Goal: Check status: Check status

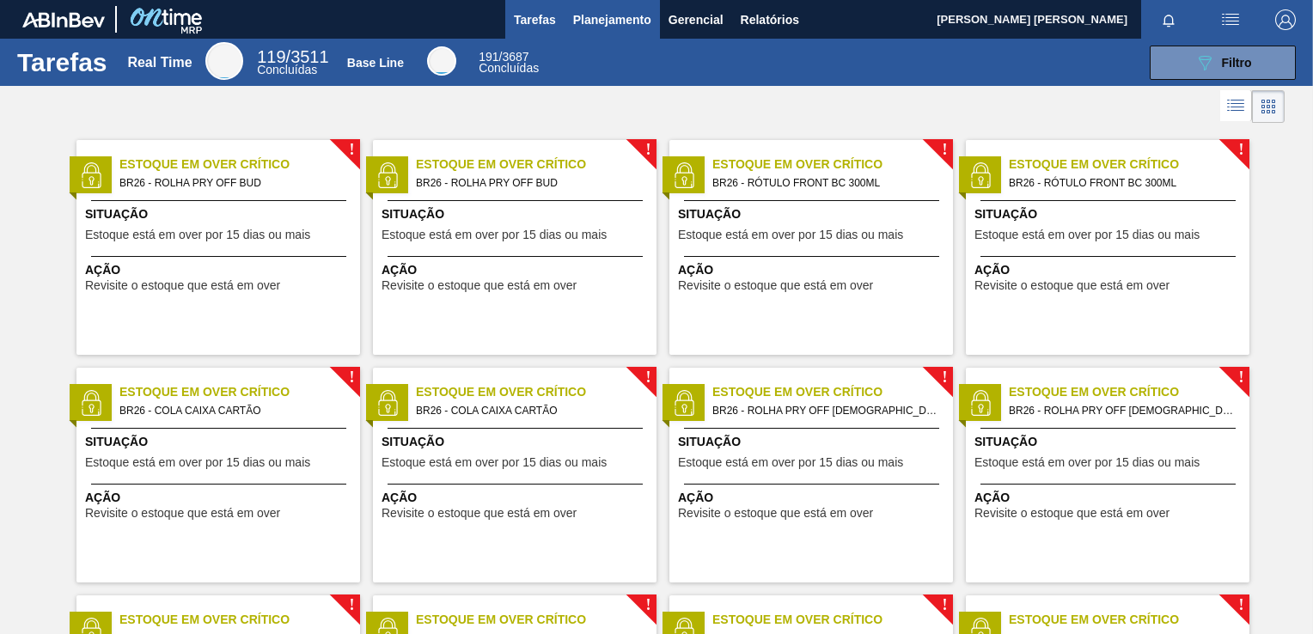
click at [613, 22] on span "Planejamento" at bounding box center [612, 19] width 78 height 21
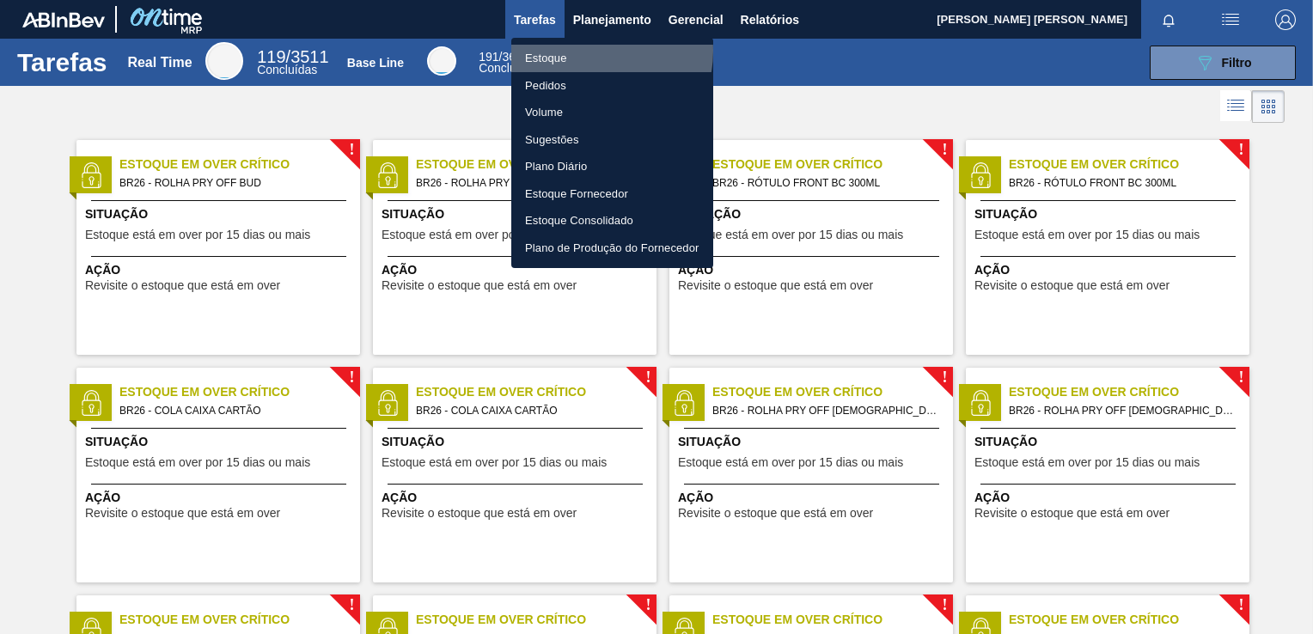
click at [584, 51] on li "Estoque" at bounding box center [612, 58] width 202 height 27
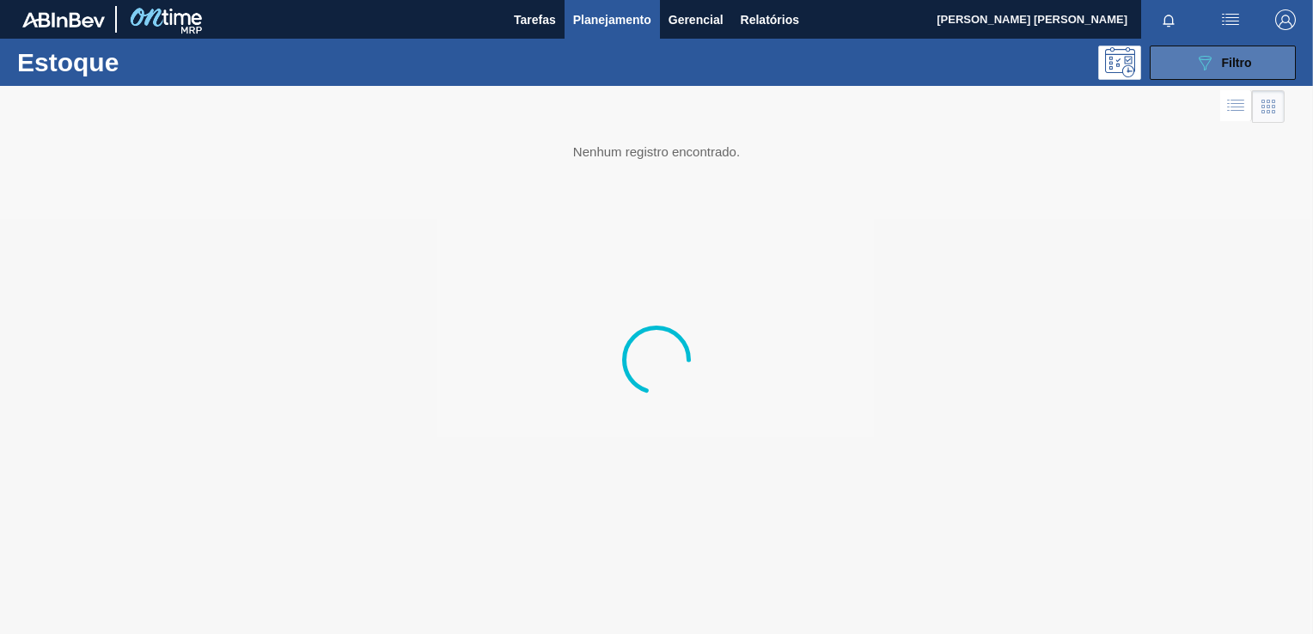
click at [1179, 54] on button "089F7B8B-B2A5-4AFE-B5C0-19BA573D28AC Filtro" at bounding box center [1222, 63] width 146 height 34
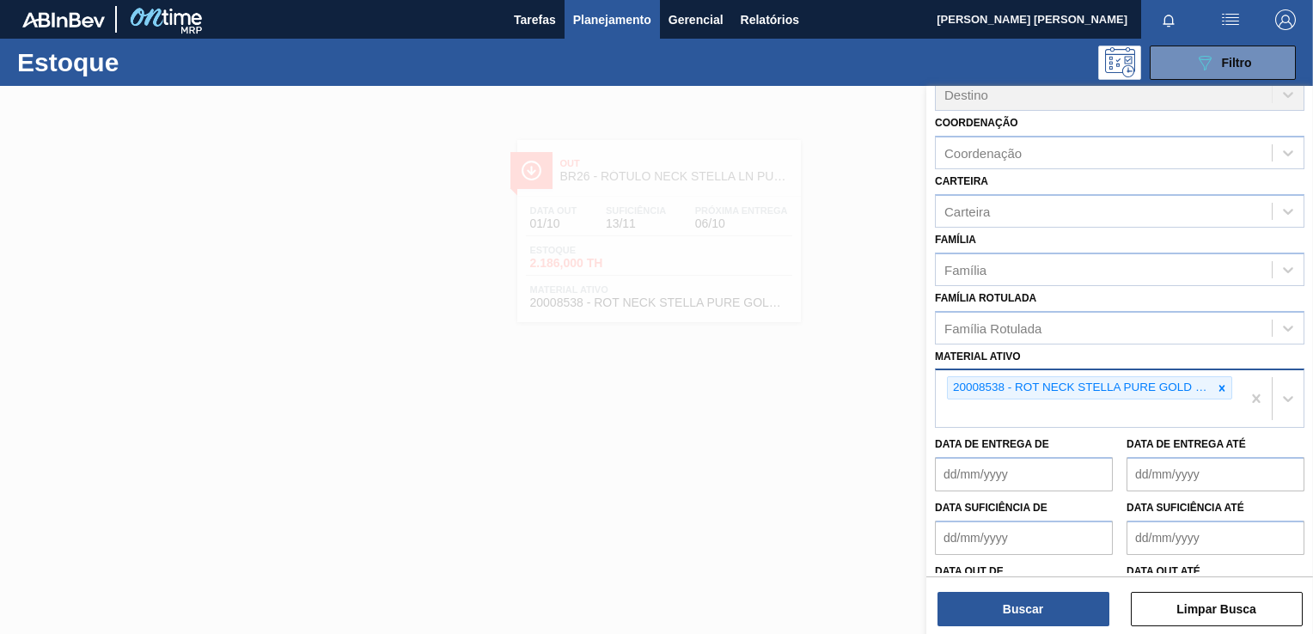
scroll to position [172, 0]
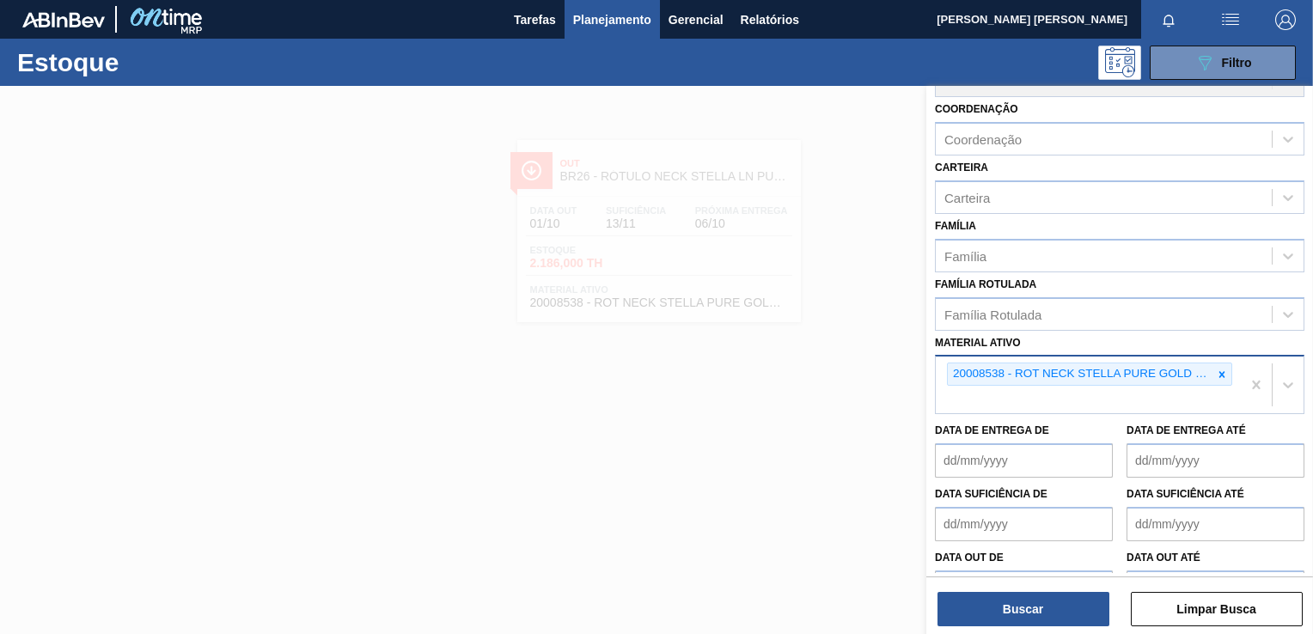
click at [1221, 369] on icon at bounding box center [1221, 375] width 12 height 12
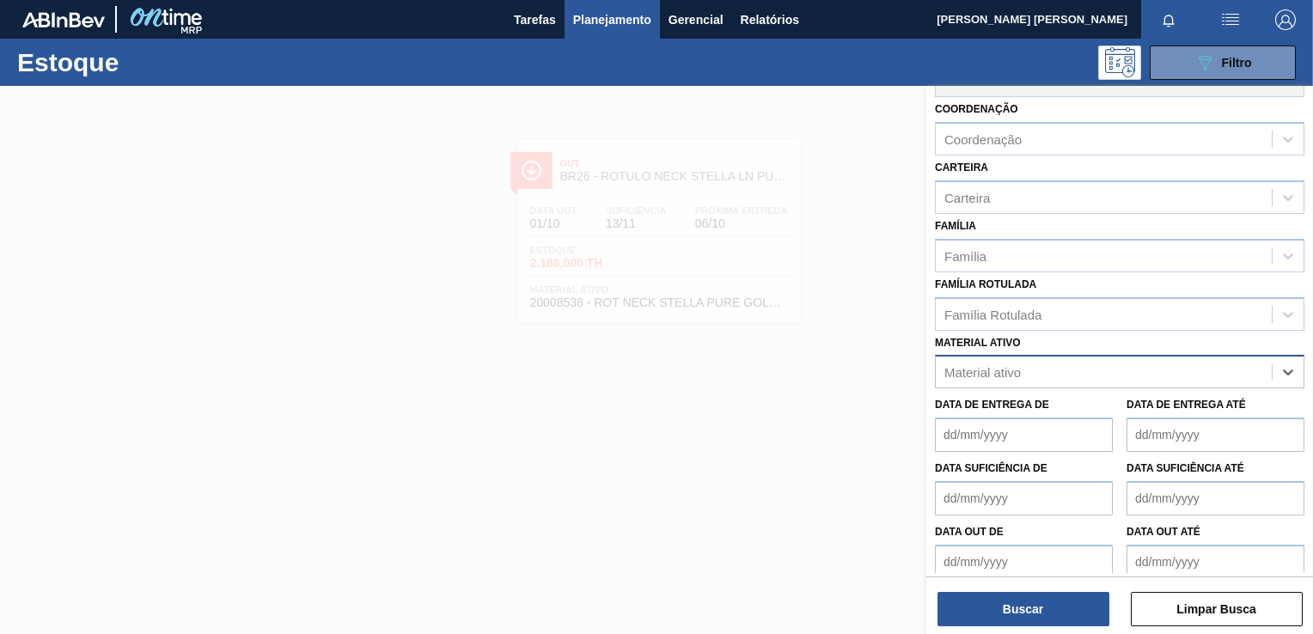
paste ativo "20008983"
type ativo "20008983"
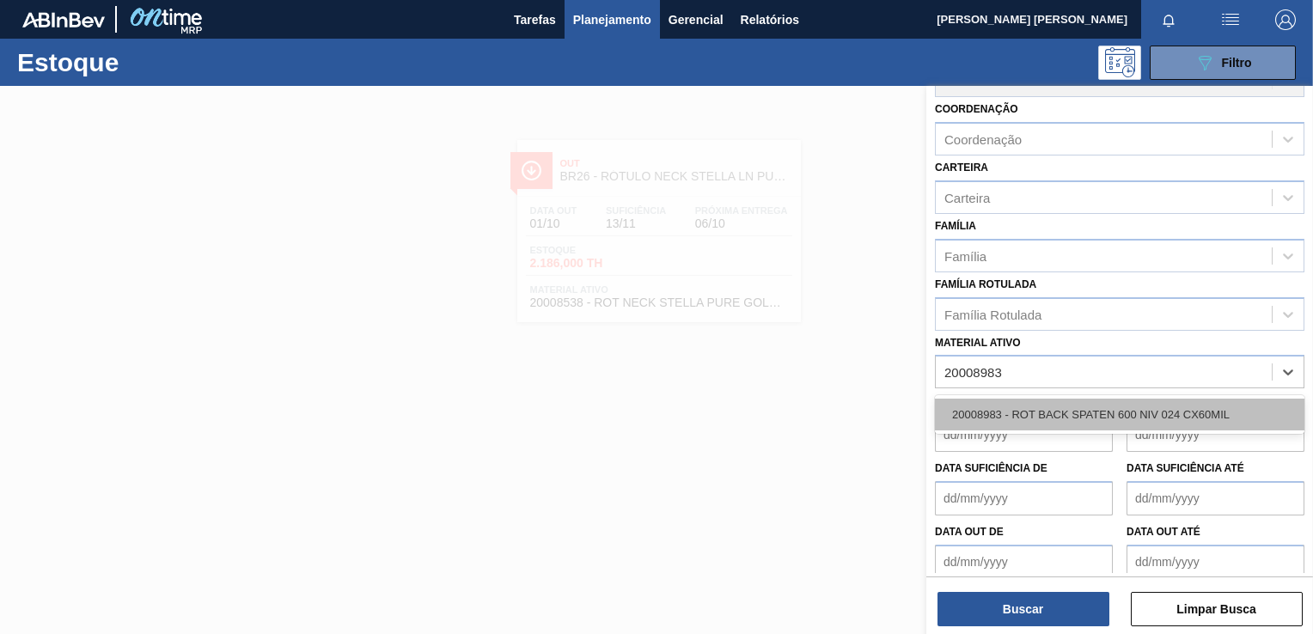
click at [1103, 412] on div "20008983 - ROT BACK SPATEN 600 NIV 024 CX60MIL" at bounding box center [1119, 415] width 369 height 32
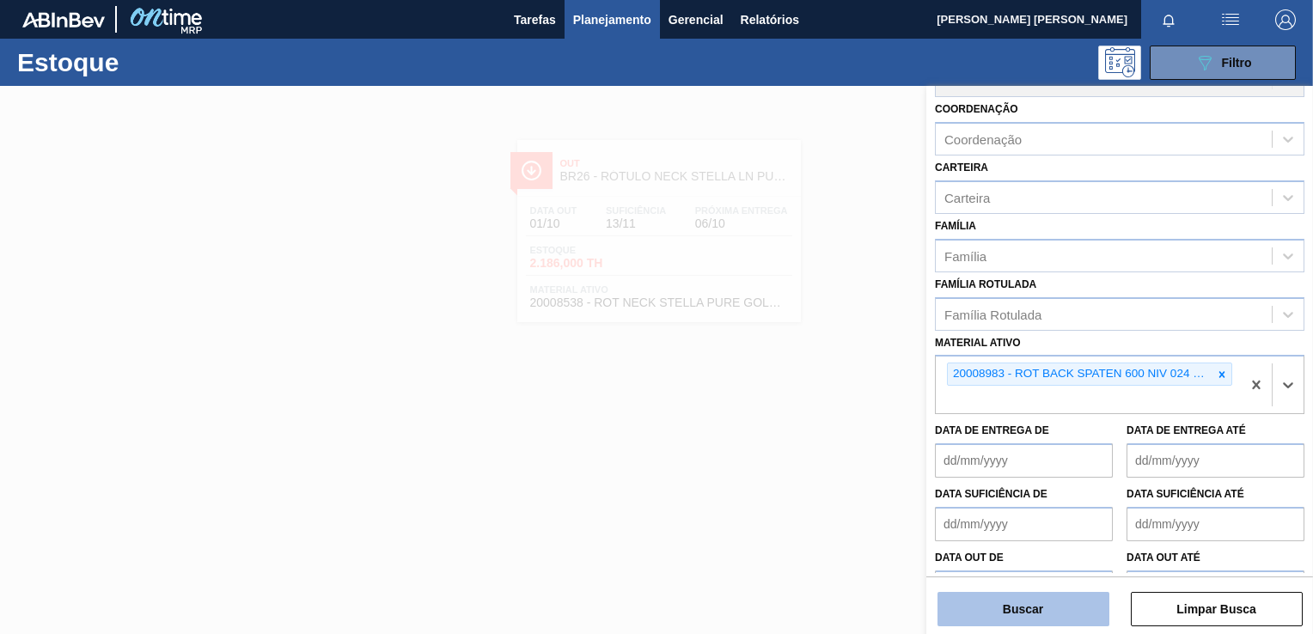
click at [1014, 604] on button "Buscar" at bounding box center [1023, 609] width 172 height 34
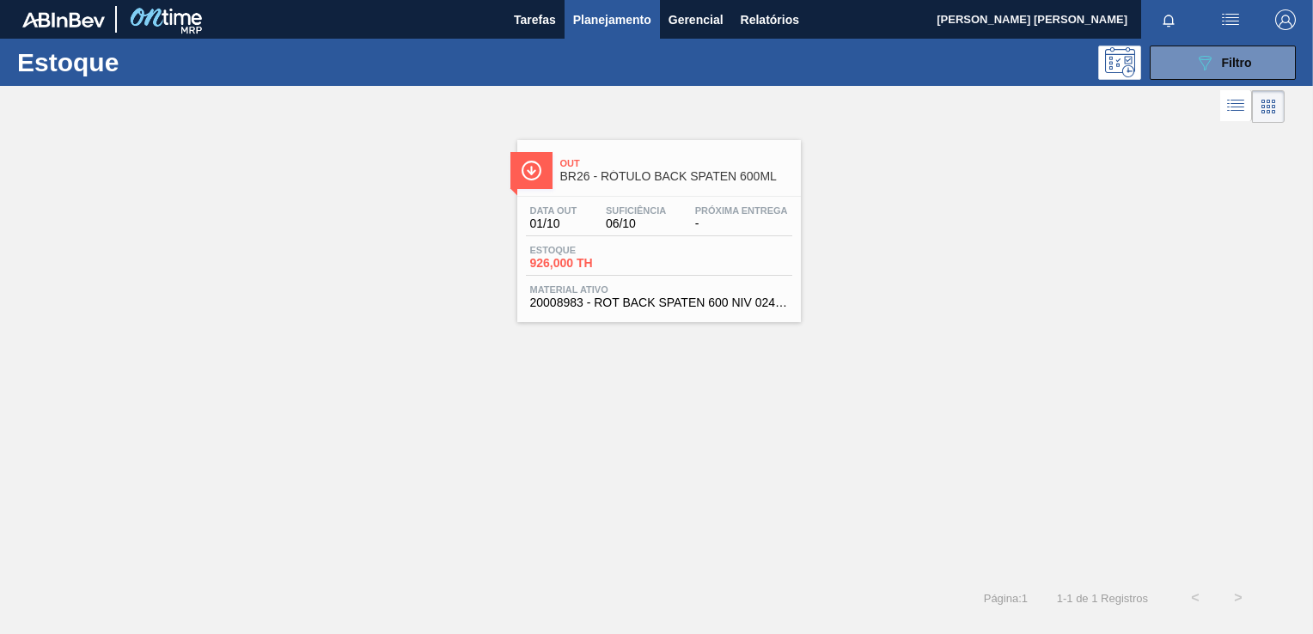
click at [721, 205] on span "Próxima Entrega" at bounding box center [741, 210] width 93 height 10
